Goal: Navigation & Orientation: Understand site structure

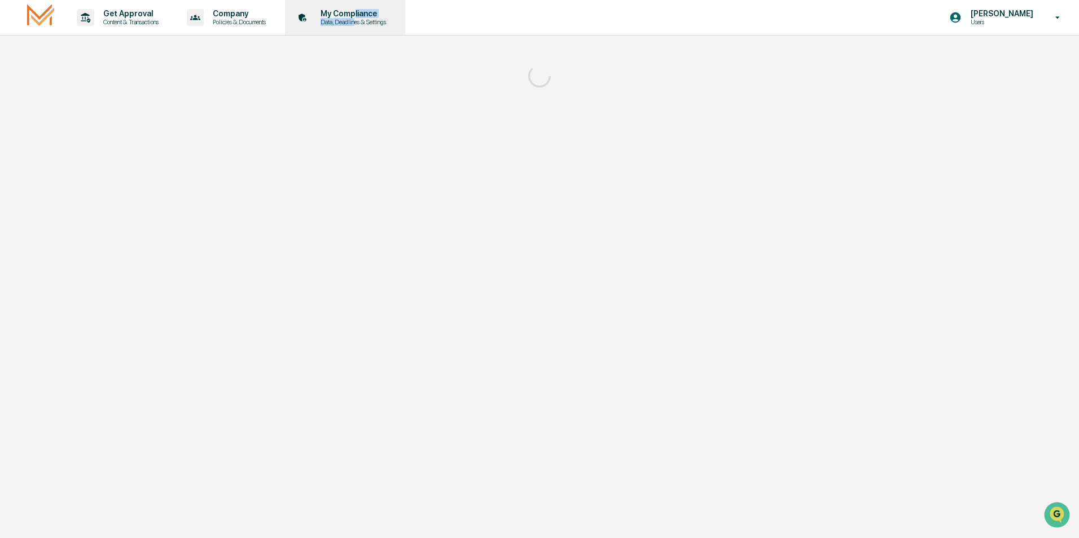
click at [361, 20] on div "My Compliance Data, Deadlines & Settings" at bounding box center [351, 17] width 80 height 17
click at [361, 20] on p "Data, Deadlines & Settings" at bounding box center [351, 22] width 80 height 8
click at [225, 20] on p "Policies & Documents" at bounding box center [238, 22] width 68 height 8
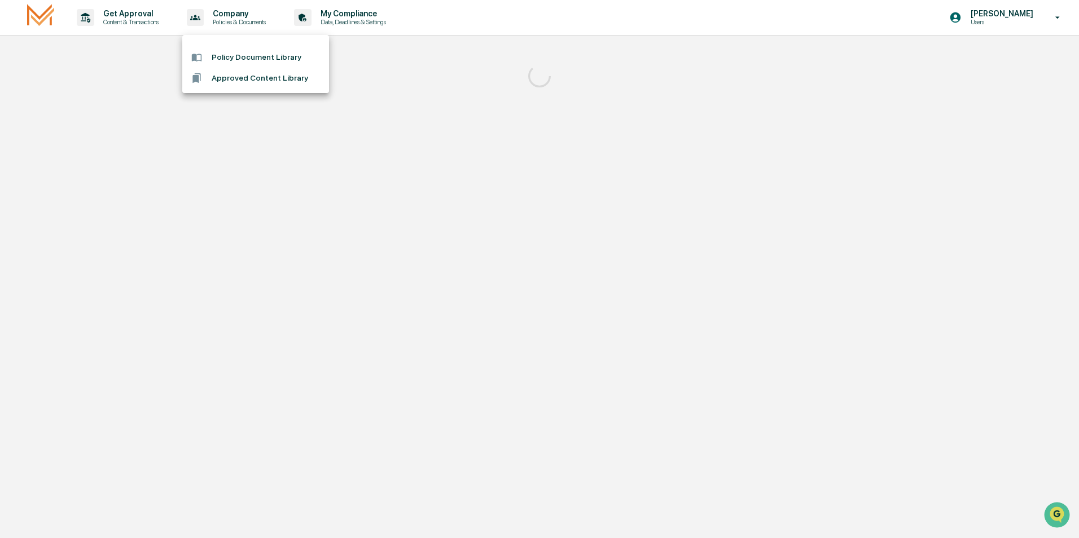
click at [106, 25] on div at bounding box center [539, 269] width 1079 height 538
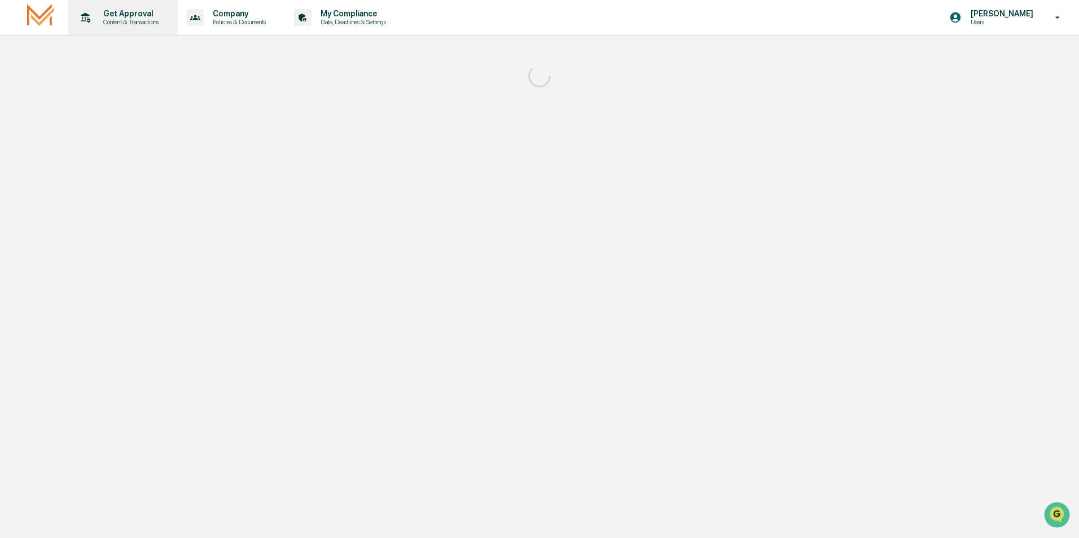
click at [118, 23] on p "Content & Transactions" at bounding box center [129, 22] width 70 height 8
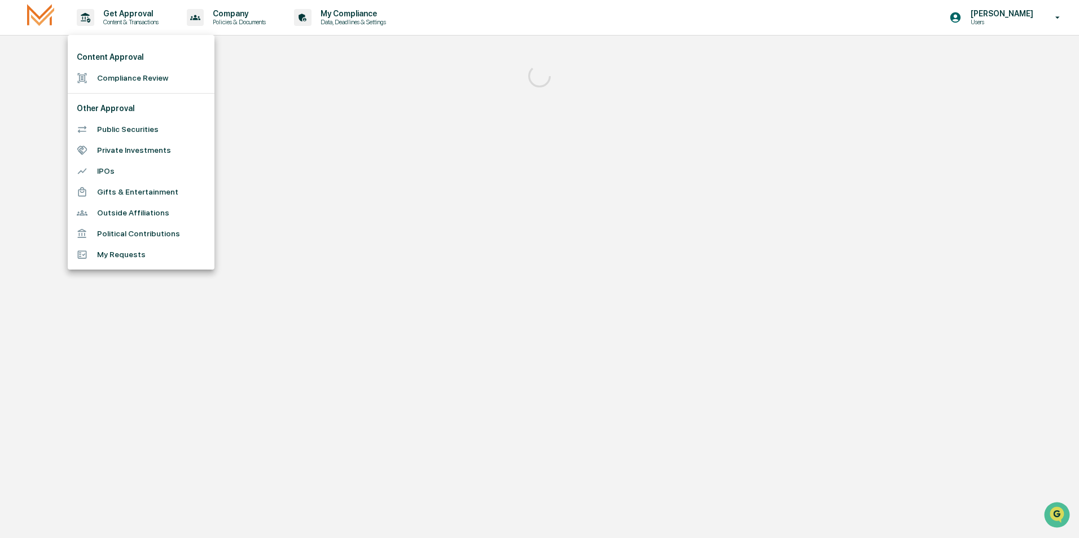
click at [225, 14] on div at bounding box center [539, 269] width 1079 height 538
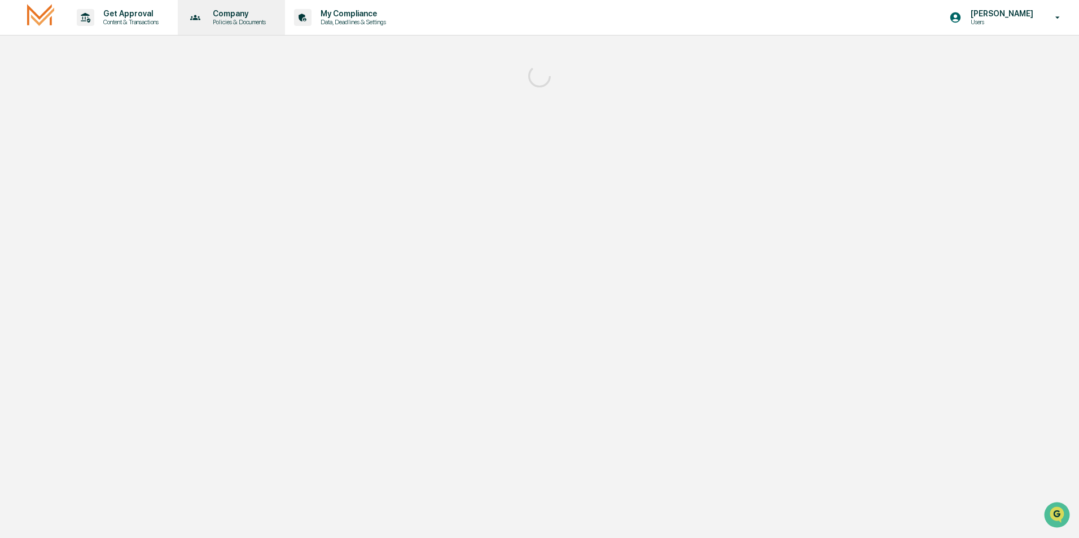
click at [239, 23] on p "Policies & Documents" at bounding box center [238, 22] width 68 height 8
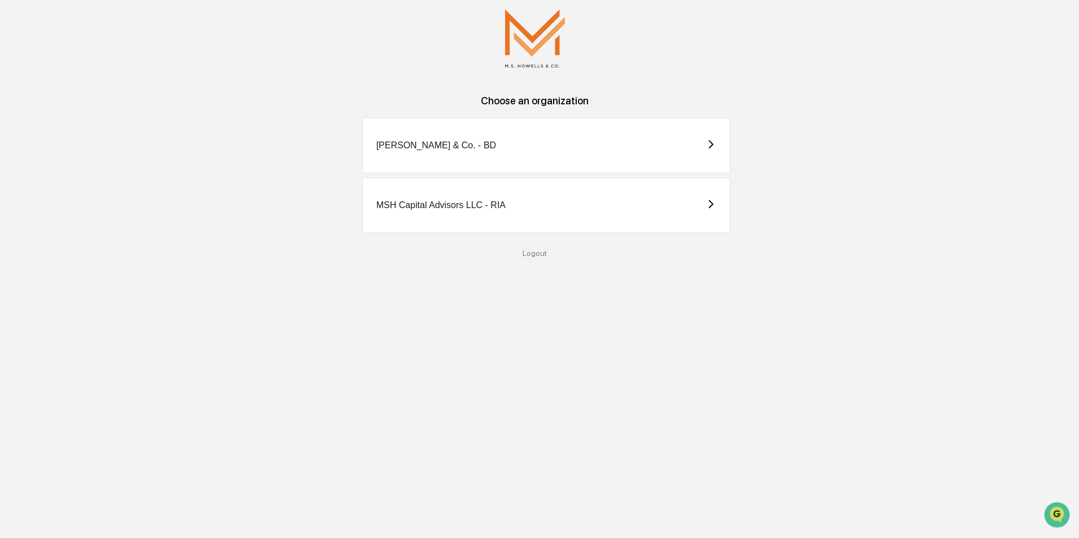
click at [713, 142] on icon at bounding box center [711, 144] width 10 height 10
